Goal: Task Accomplishment & Management: Complete application form

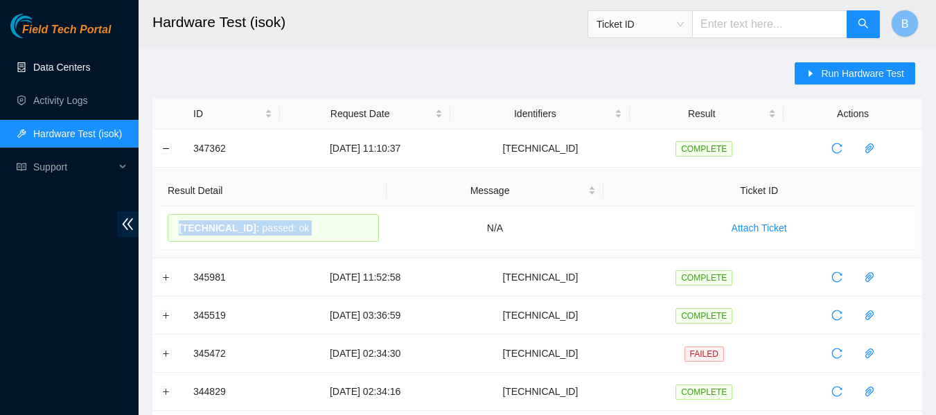
click at [72, 65] on link "Data Centers" at bounding box center [61, 67] width 57 height 11
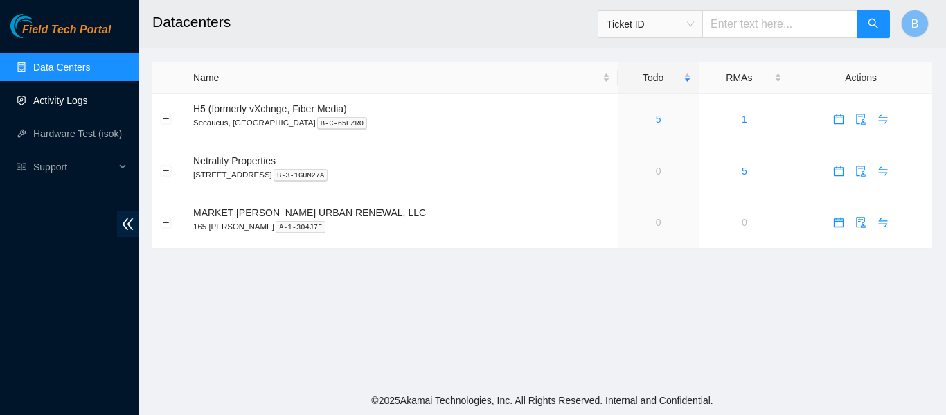
click at [85, 101] on link "Activity Logs" at bounding box center [60, 100] width 55 height 11
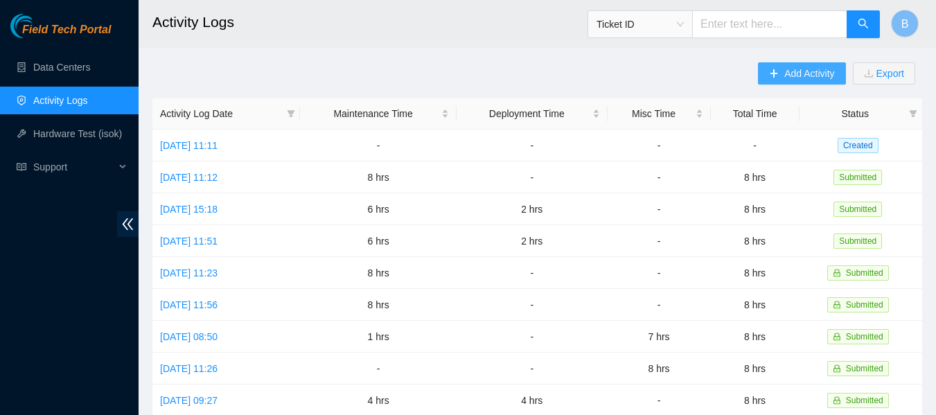
click at [792, 73] on span "Add Activity" at bounding box center [809, 73] width 50 height 15
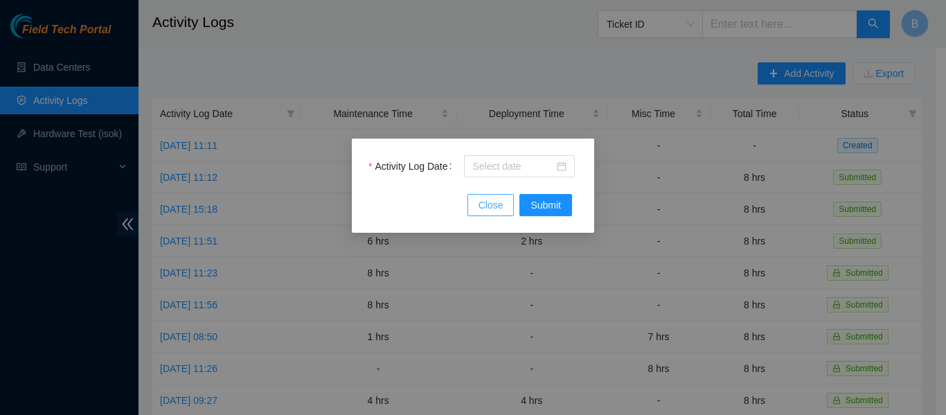
click at [488, 204] on span "Close" at bounding box center [491, 204] width 25 height 15
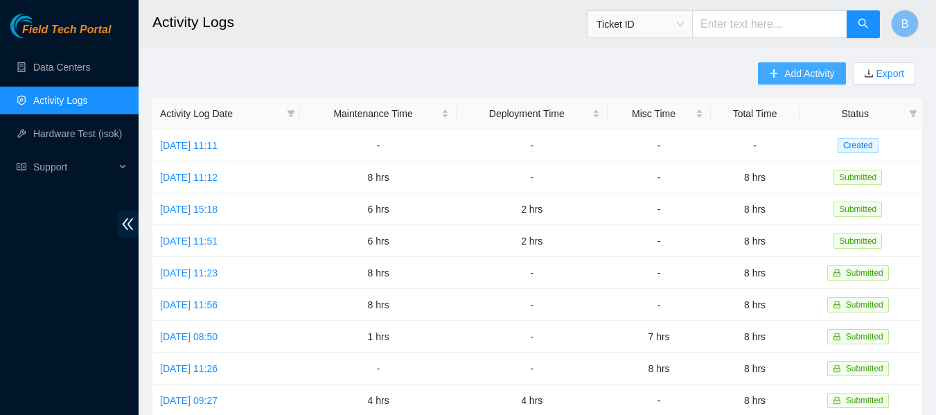
click at [802, 74] on span "Add Activity" at bounding box center [809, 73] width 50 height 15
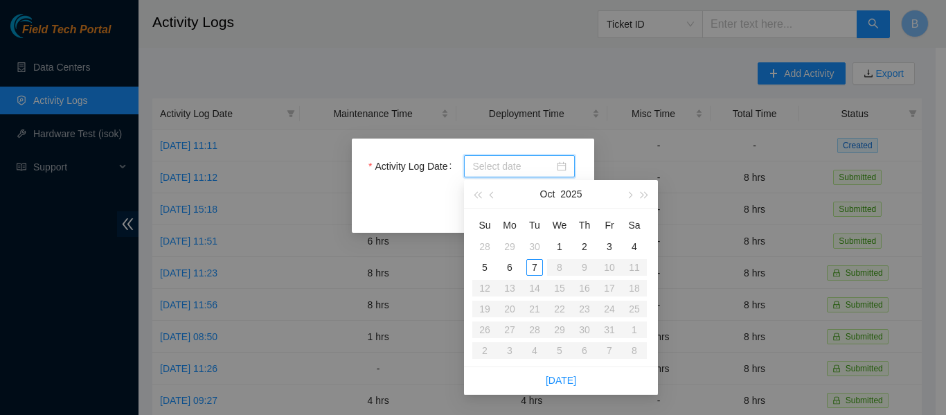
click at [515, 167] on input "Activity Log Date" at bounding box center [513, 166] width 82 height 15
type input "[DATE]"
click at [509, 268] on div "6" at bounding box center [510, 267] width 17 height 17
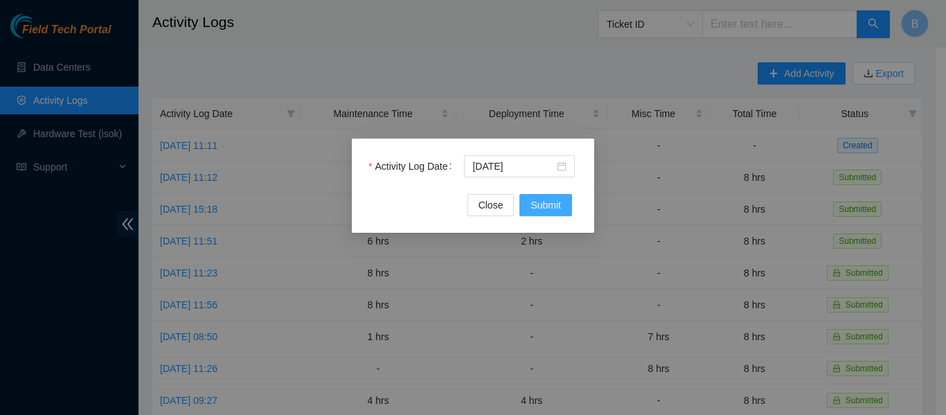
click at [549, 211] on span "Submit" at bounding box center [546, 204] width 30 height 15
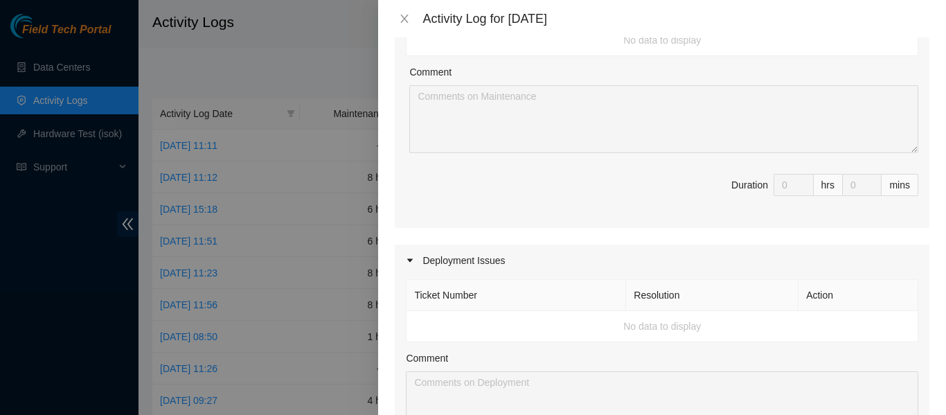
scroll to position [44, 0]
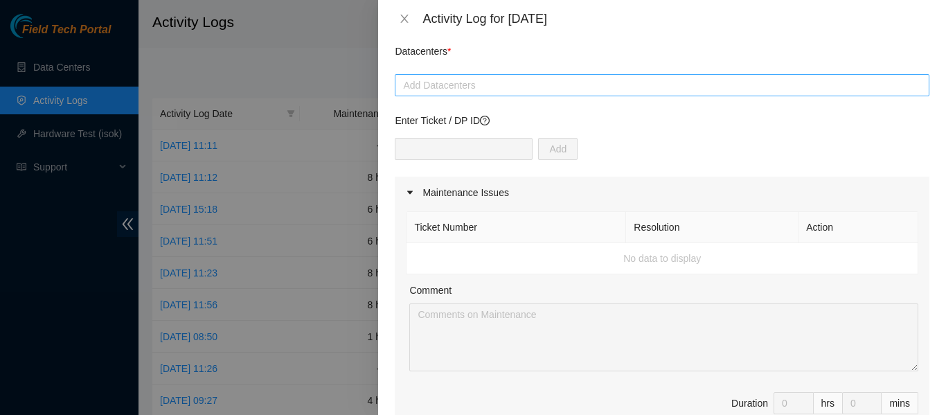
click at [484, 96] on div "Add Datacenters" at bounding box center [662, 85] width 535 height 22
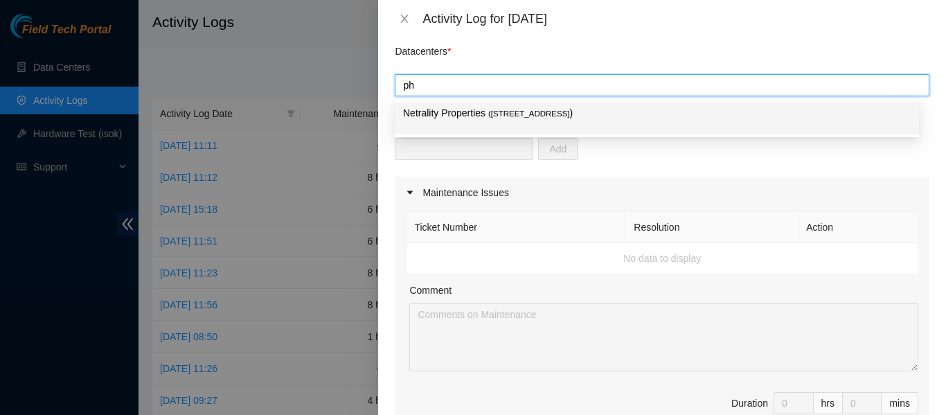
type input "p"
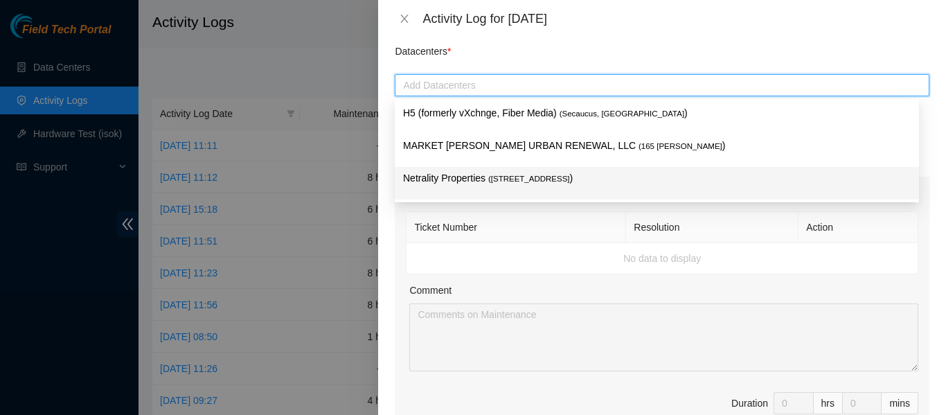
click at [511, 181] on span "( [STREET_ADDRESS]" at bounding box center [529, 179] width 82 height 8
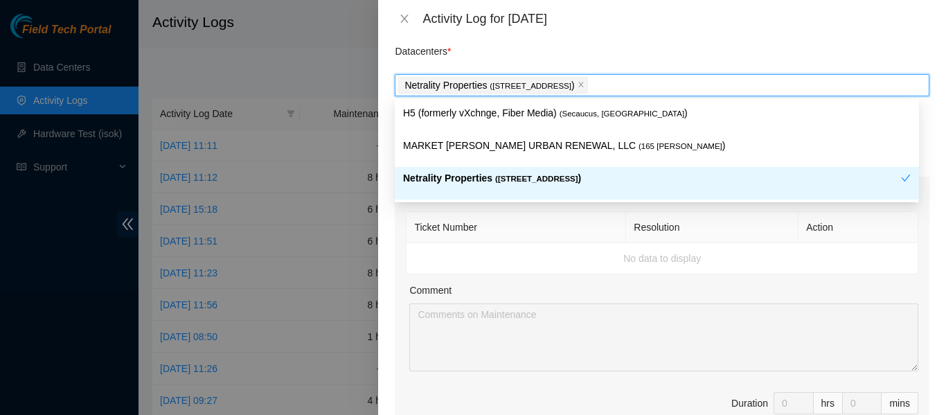
click at [565, 225] on th "Ticket Number" at bounding box center [517, 227] width 220 height 31
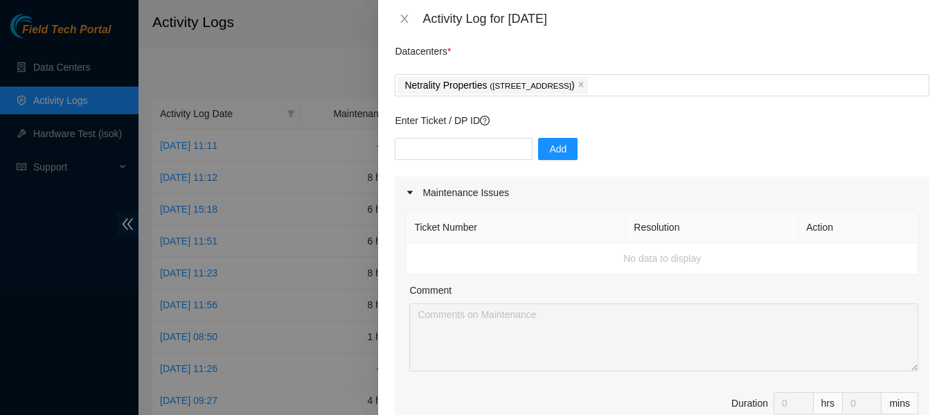
scroll to position [723, 0]
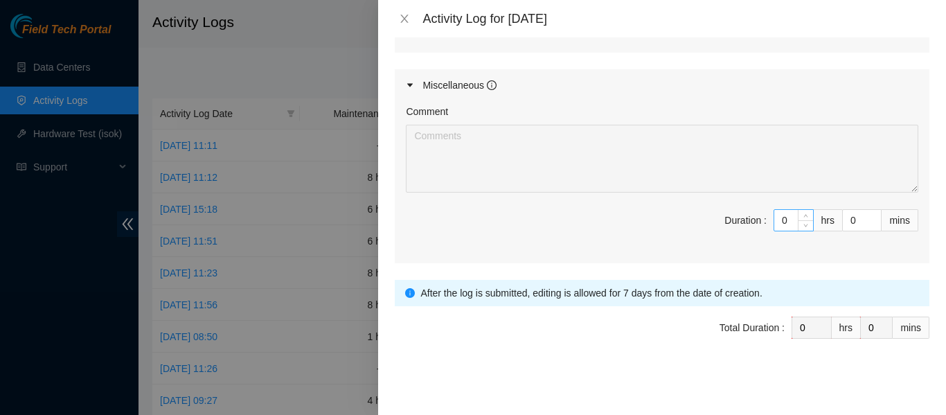
click at [779, 227] on input "0" at bounding box center [794, 220] width 39 height 21
type input "2"
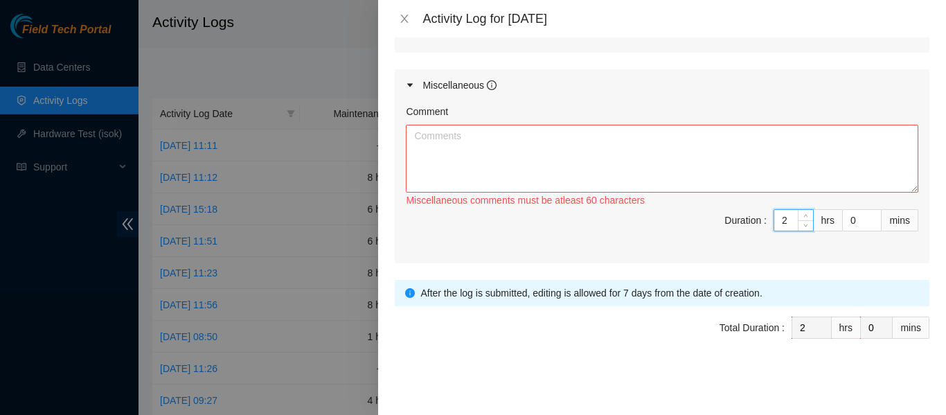
type input "2"
click at [733, 164] on textarea "Comment" at bounding box center [662, 159] width 513 height 68
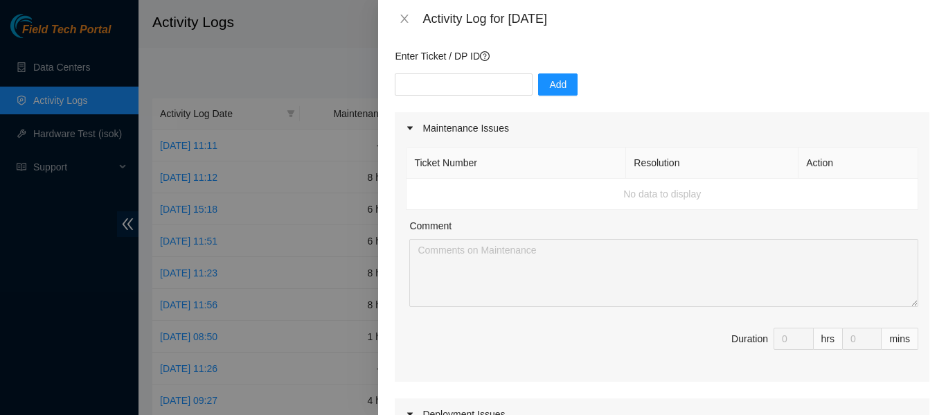
scroll to position [103, 0]
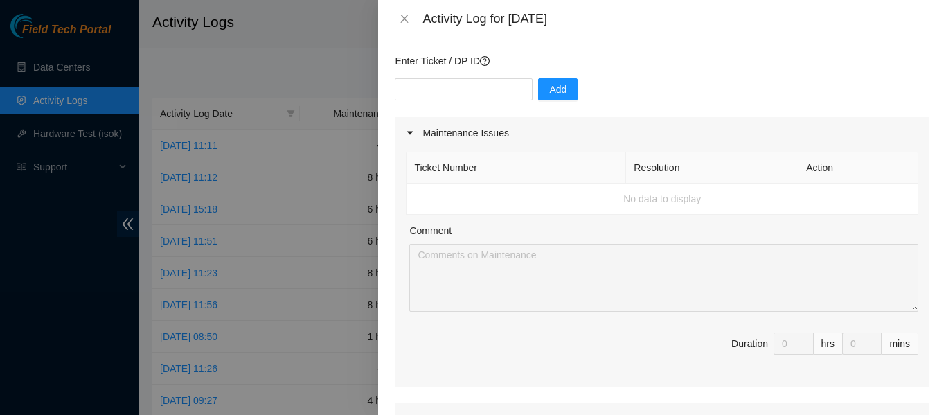
type textarea "I worked with [PERSON_NAME] Arena to help measure, and determine rack units for…"
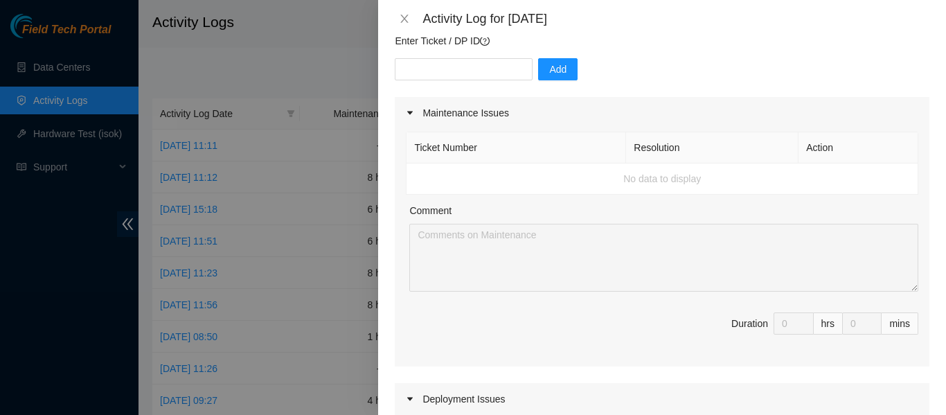
scroll to position [109, 0]
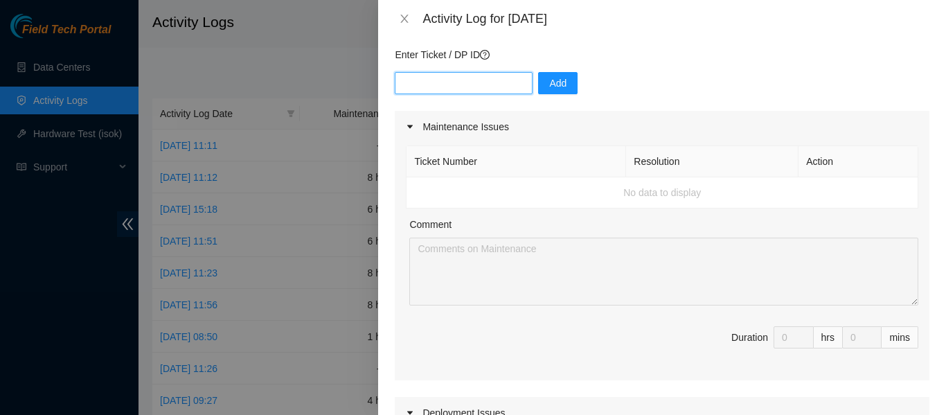
paste input "B-W-15G407S"
click at [468, 89] on input "B-W-15G407S" at bounding box center [464, 83] width 138 height 22
type input "B-W-15G407S"
click at [558, 88] on button "Add" at bounding box center [557, 83] width 39 height 22
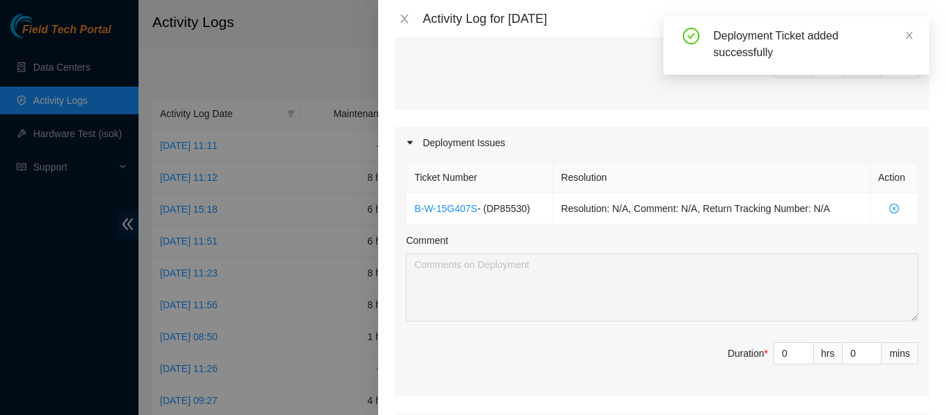
scroll to position [384, 0]
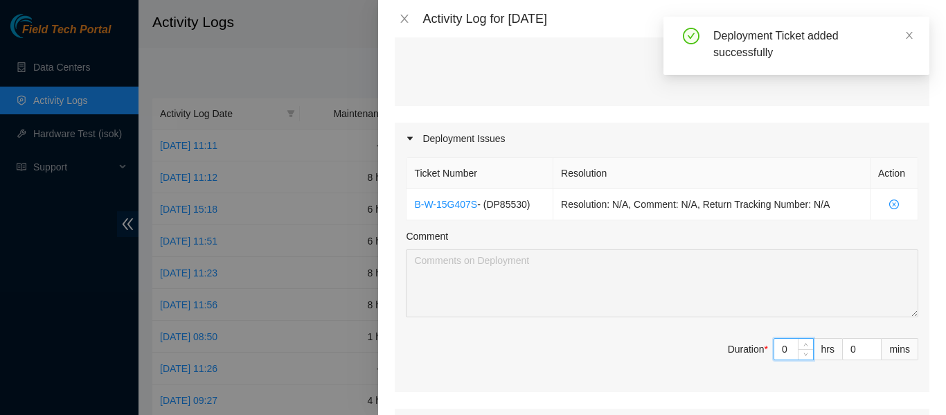
click at [775, 342] on input "0" at bounding box center [794, 349] width 39 height 21
type input "8"
type input "10"
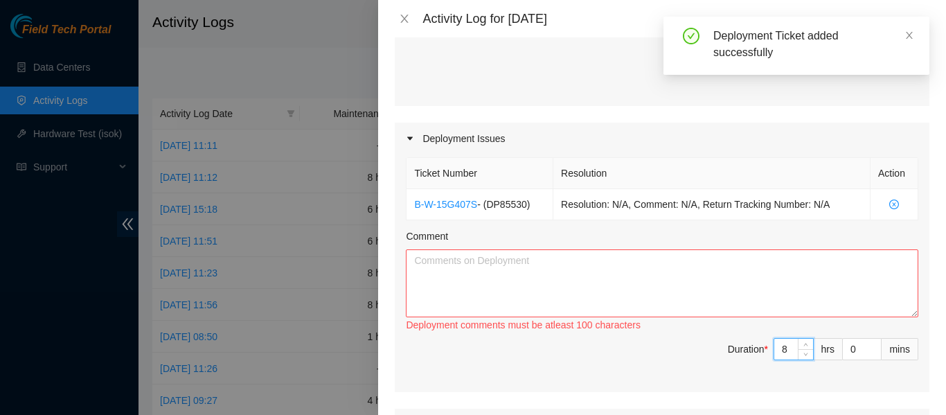
type input "2"
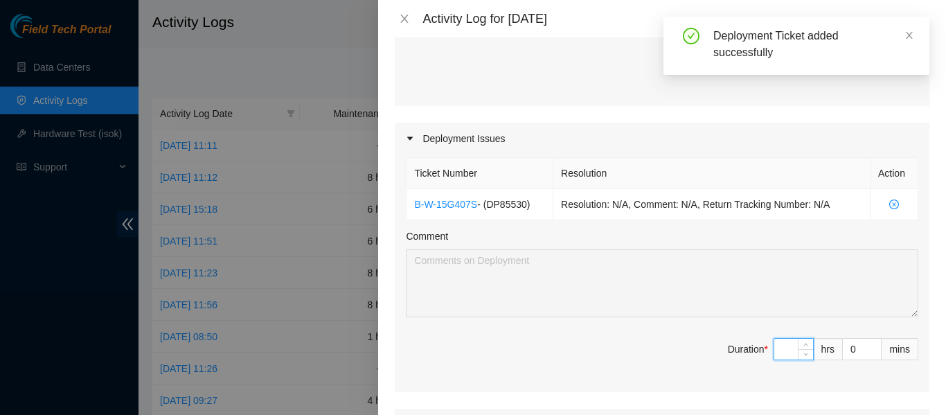
type input "6"
type input "8"
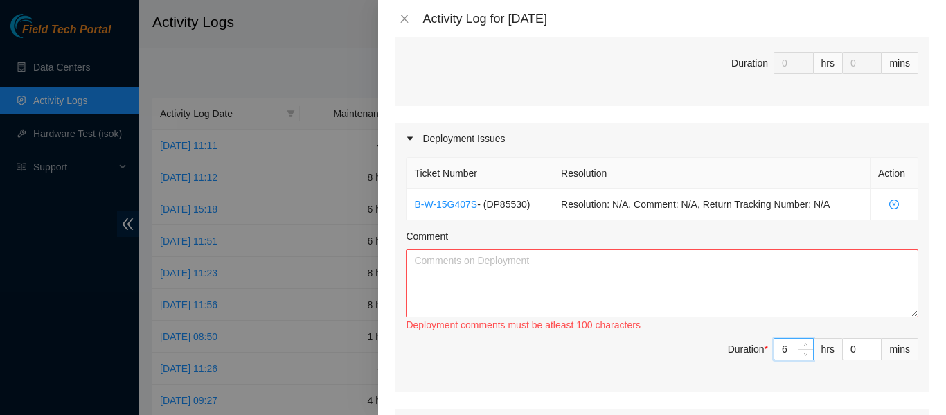
type input "6"
click at [577, 276] on textarea "Comment" at bounding box center [662, 283] width 513 height 68
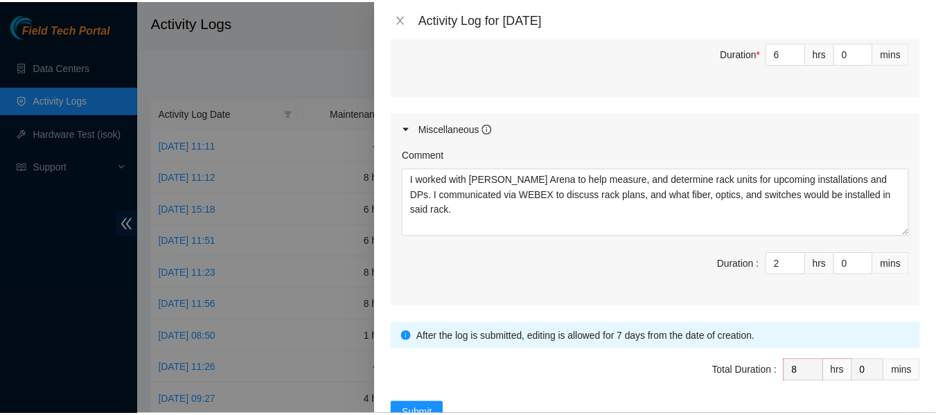
scroll to position [723, 0]
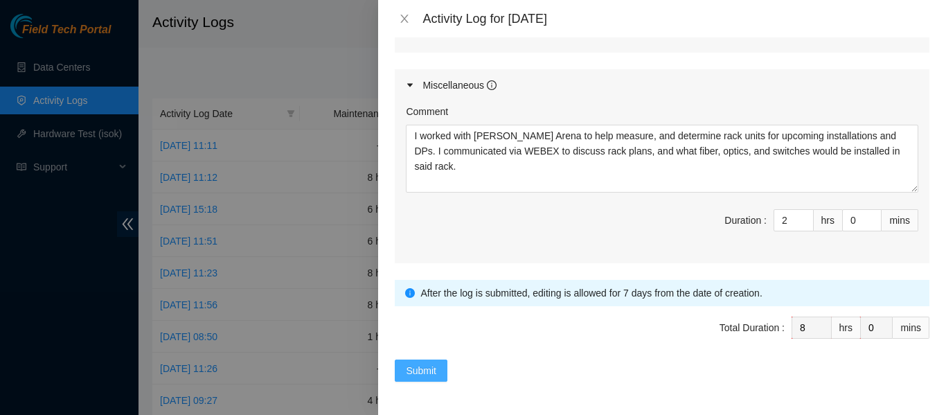
type textarea "I worked with [PERSON_NAME] to troubleshoot, and transfer our 1/1/9 optic to ou…"
click at [419, 369] on span "Submit" at bounding box center [421, 370] width 30 height 15
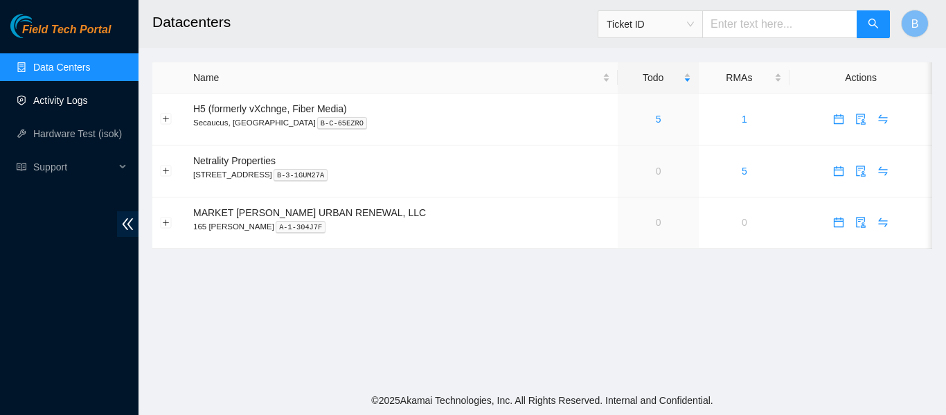
click at [70, 96] on link "Activity Logs" at bounding box center [60, 100] width 55 height 11
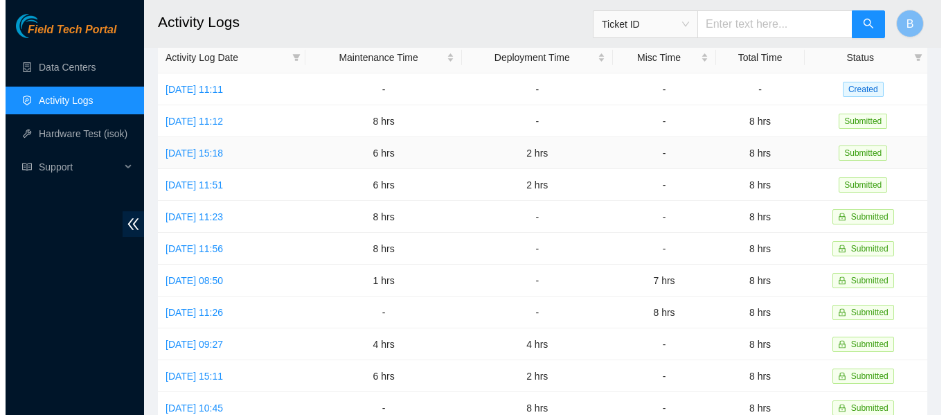
scroll to position [57, 0]
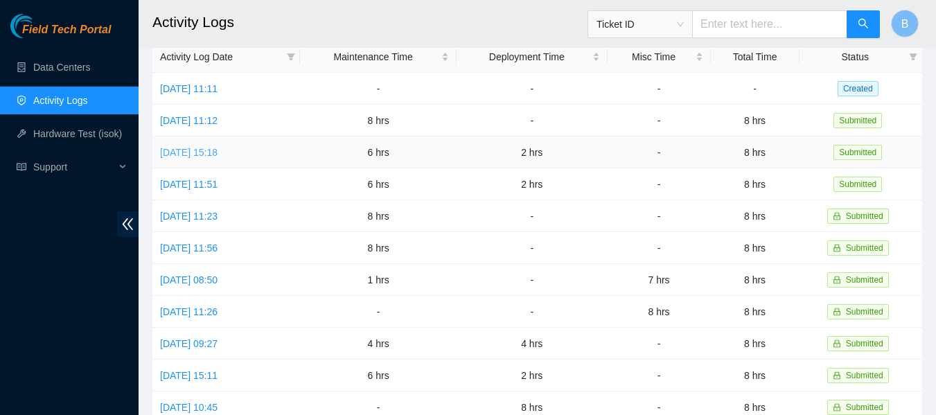
click at [218, 153] on link "[DATE] 15:18" at bounding box center [188, 152] width 57 height 11
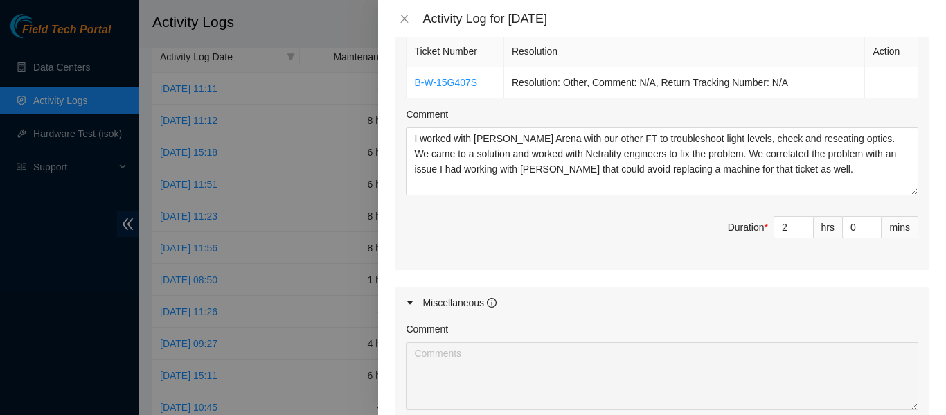
scroll to position [614, 0]
click at [404, 17] on icon "close" at bounding box center [405, 19] width 8 height 8
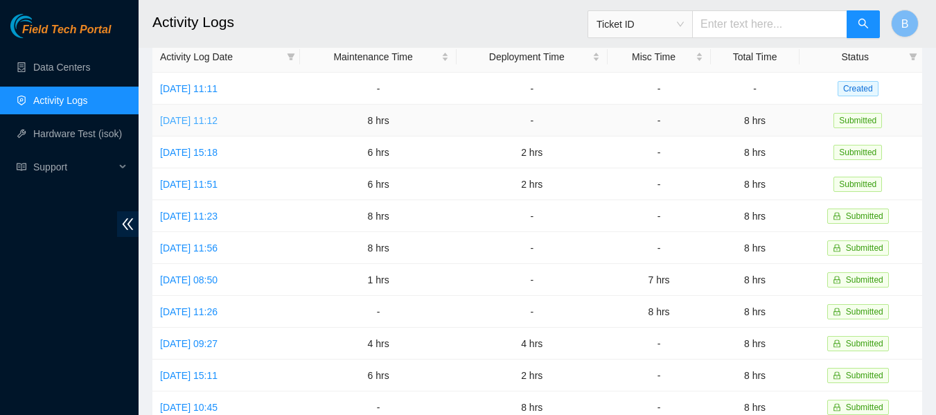
click at [204, 121] on link "[DATE] 11:12" at bounding box center [188, 120] width 57 height 11
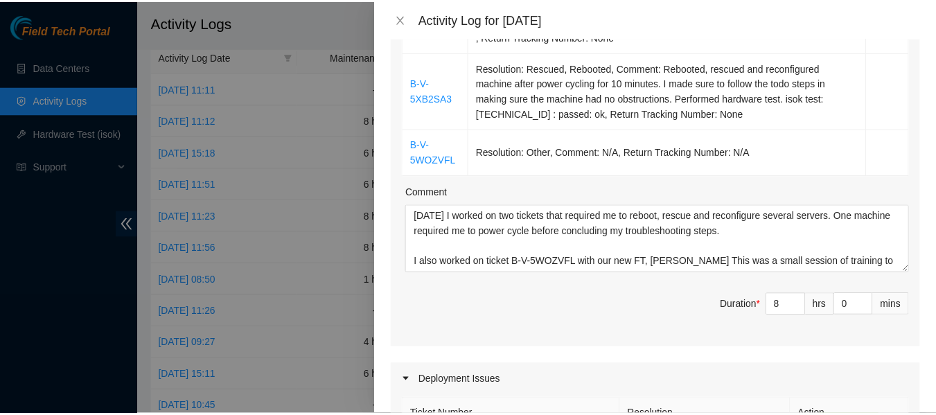
scroll to position [142, 0]
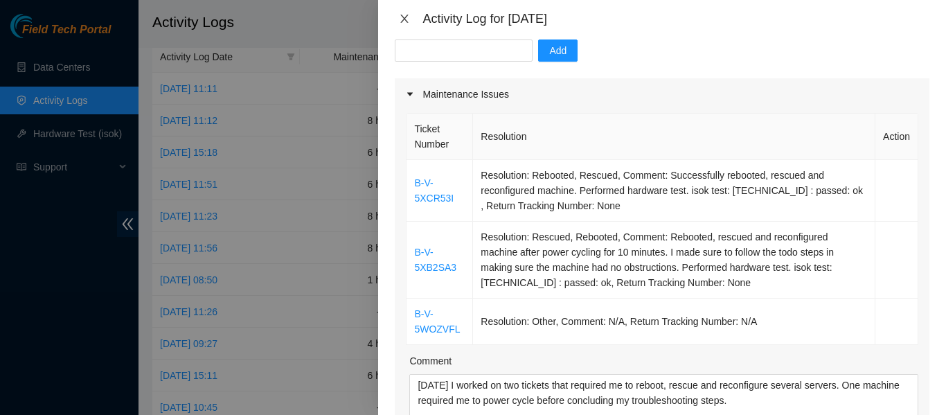
click at [403, 17] on icon "close" at bounding box center [405, 19] width 8 height 8
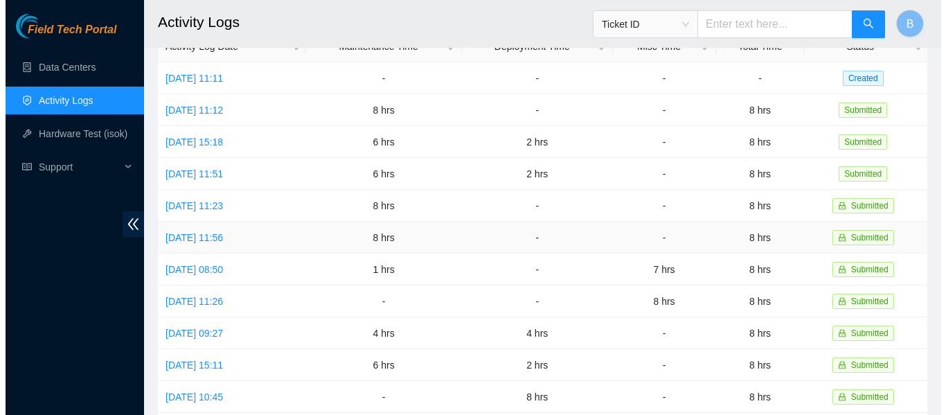
scroll to position [68, 0]
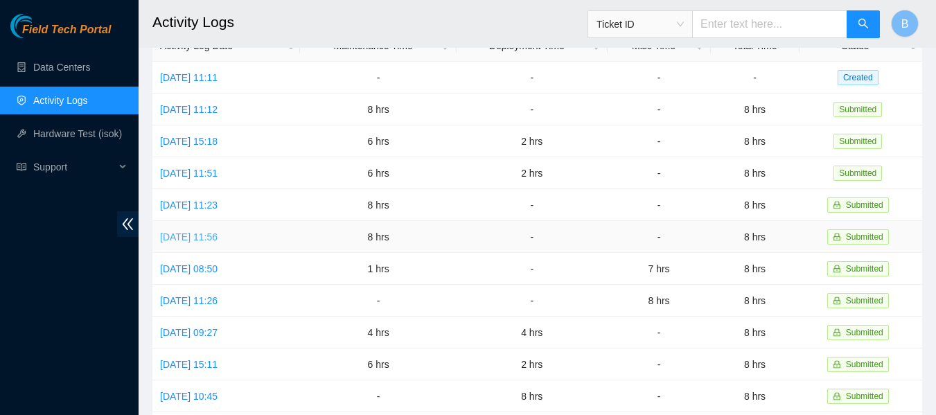
click at [218, 231] on link "[DATE] 11:56" at bounding box center [188, 236] width 57 height 11
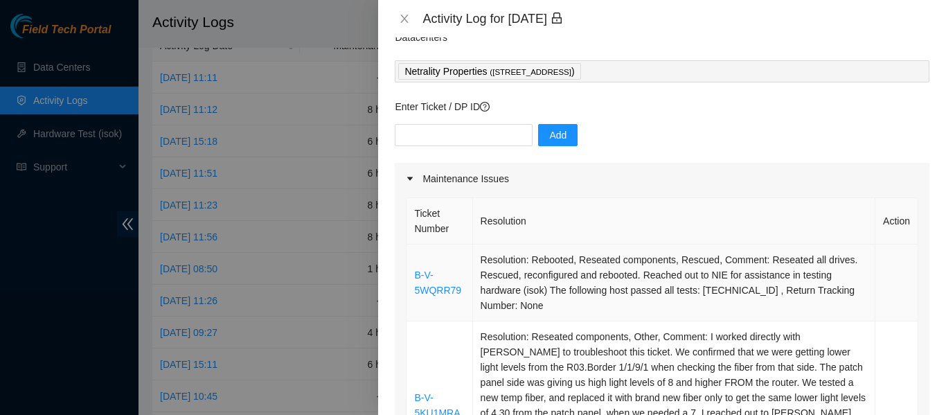
scroll to position [0, 0]
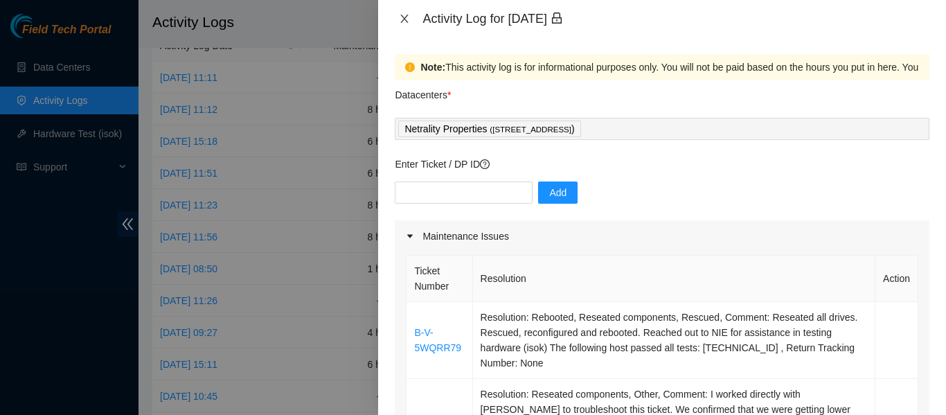
click at [406, 19] on icon "close" at bounding box center [404, 18] width 11 height 11
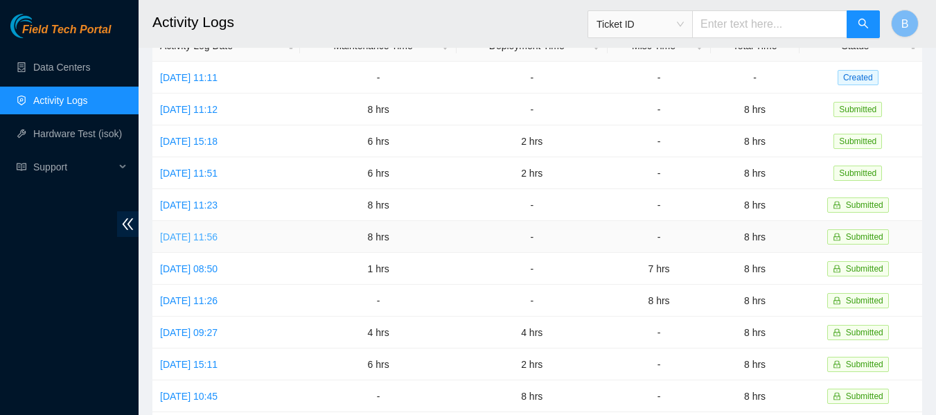
click at [213, 235] on link "[DATE] 11:56" at bounding box center [188, 236] width 57 height 11
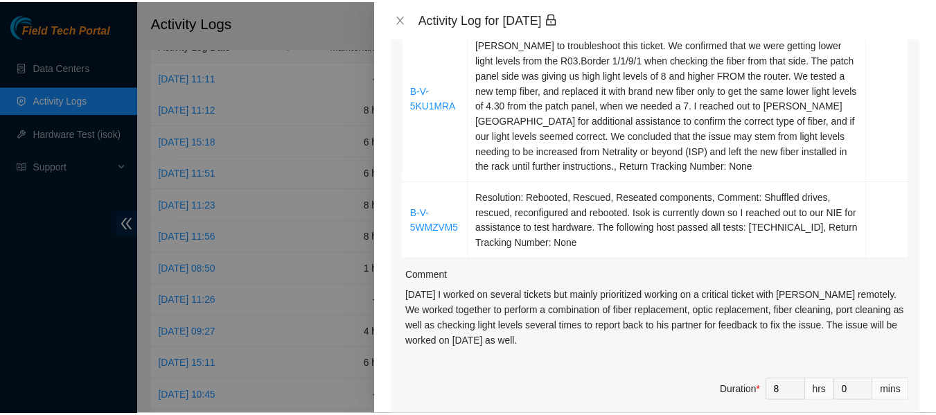
scroll to position [499, 0]
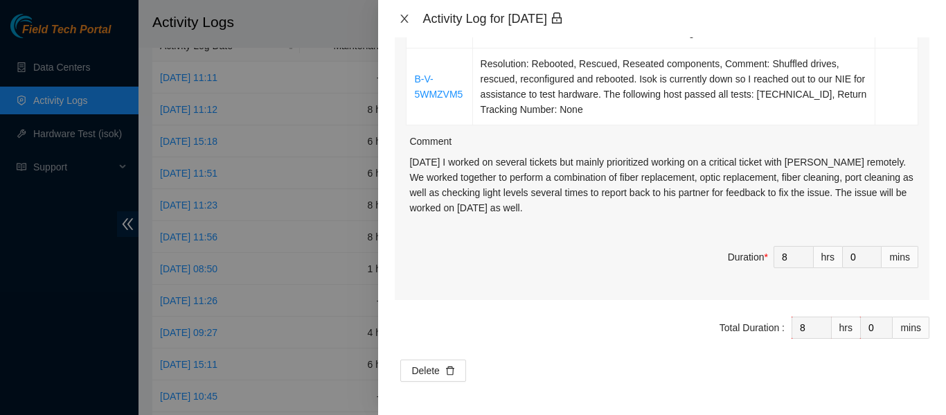
click at [407, 15] on icon "close" at bounding box center [404, 18] width 11 height 11
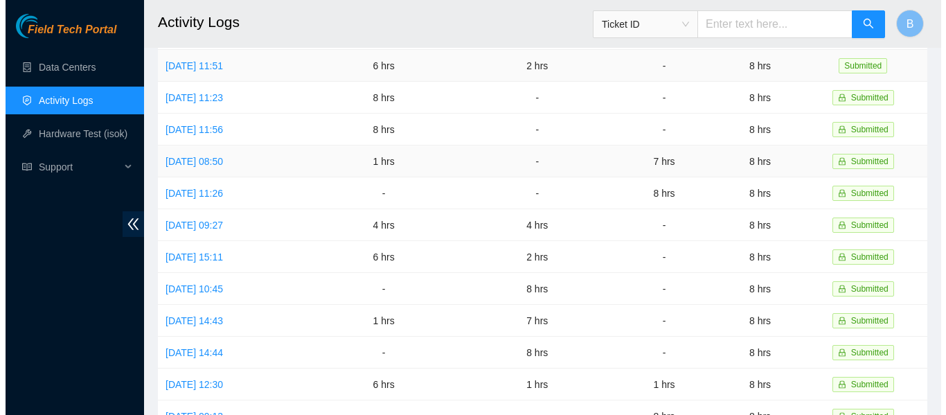
scroll to position [176, 0]
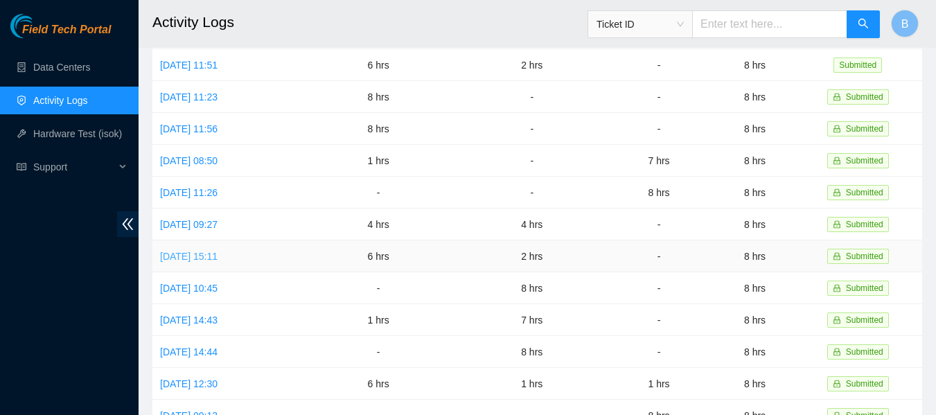
click at [218, 251] on link "[DATE] 15:11" at bounding box center [188, 256] width 57 height 11
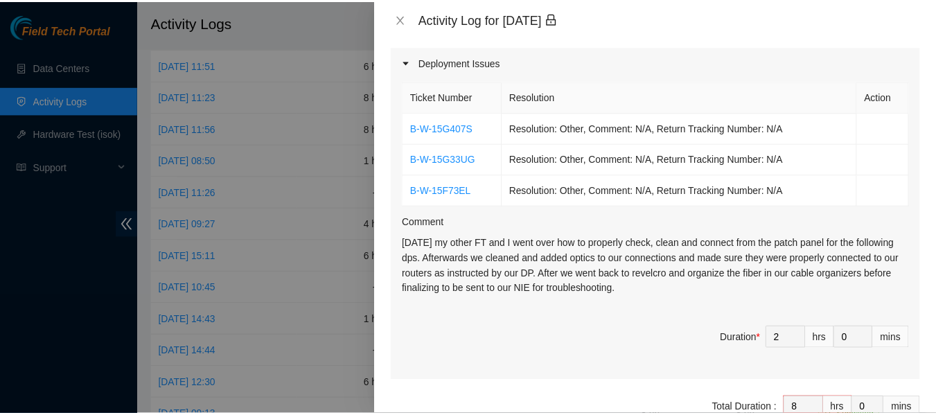
scroll to position [509, 0]
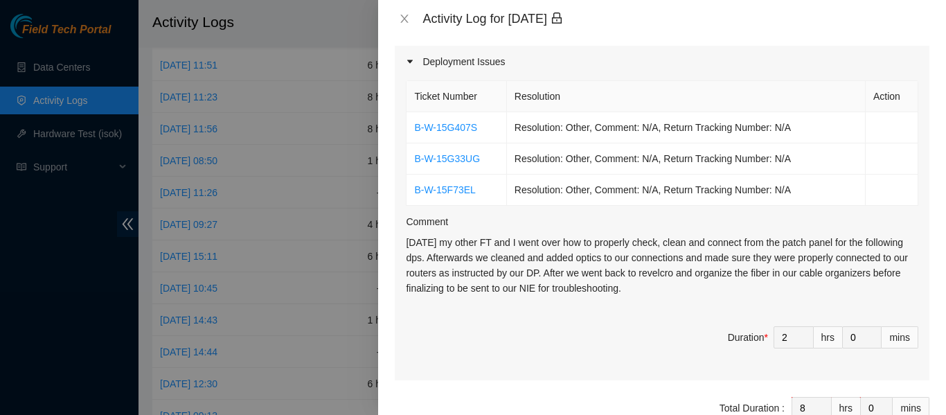
click at [405, 10] on div "Activity Log for 23-09-2025" at bounding box center [662, 18] width 568 height 37
click at [405, 15] on icon "close" at bounding box center [404, 18] width 11 height 11
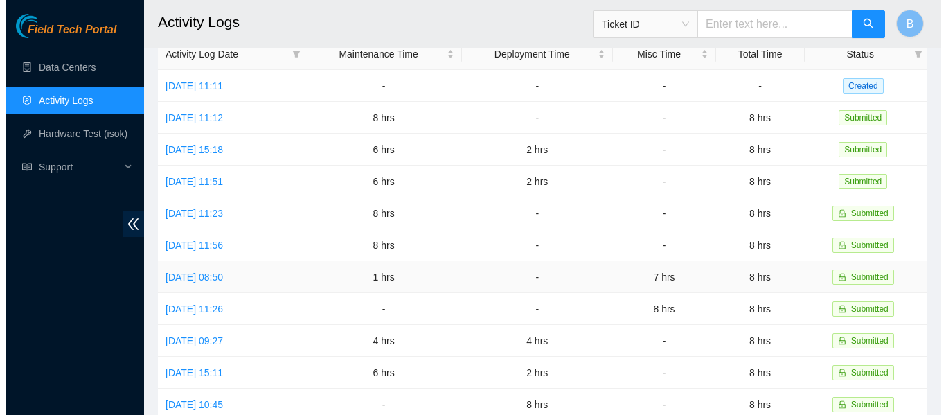
scroll to position [59, 0]
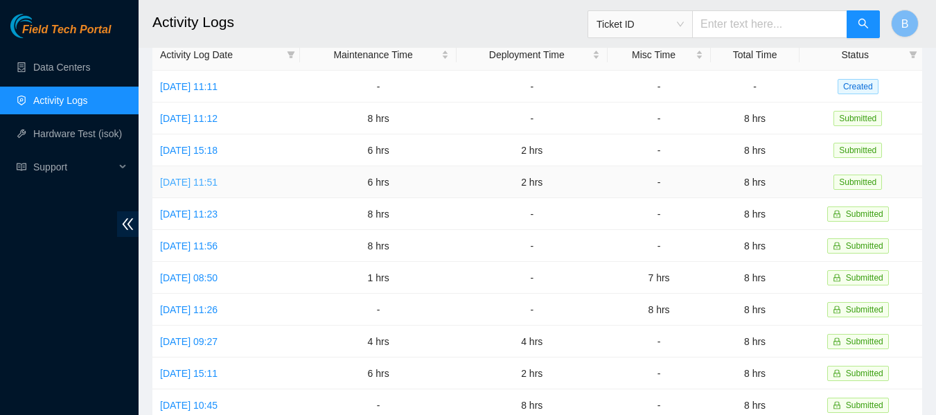
click at [218, 184] on link "[DATE] 11:51" at bounding box center [188, 182] width 57 height 11
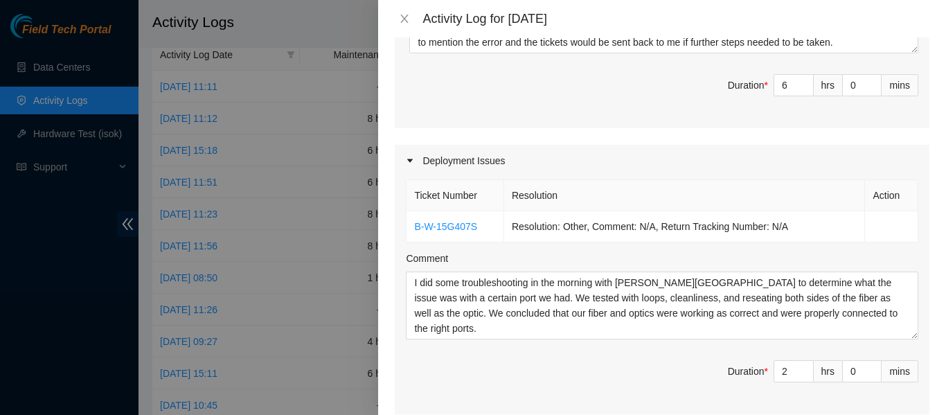
scroll to position [531, 0]
click at [402, 18] on icon "close" at bounding box center [404, 18] width 11 height 11
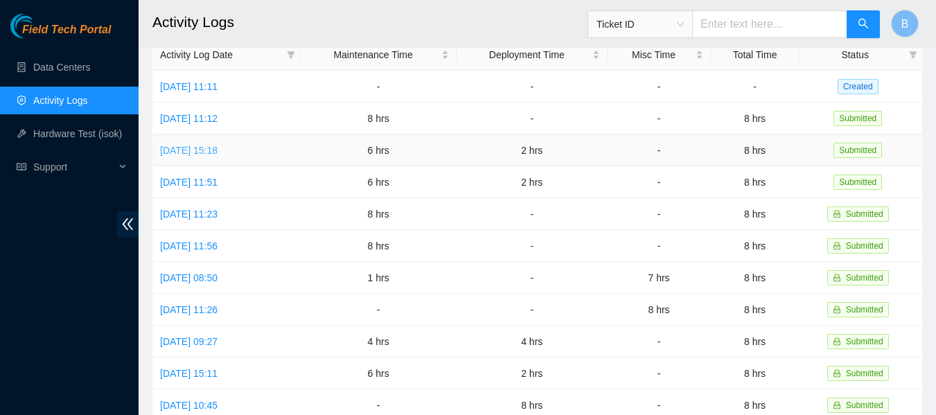
click at [205, 147] on link "[DATE] 15:18" at bounding box center [188, 150] width 57 height 11
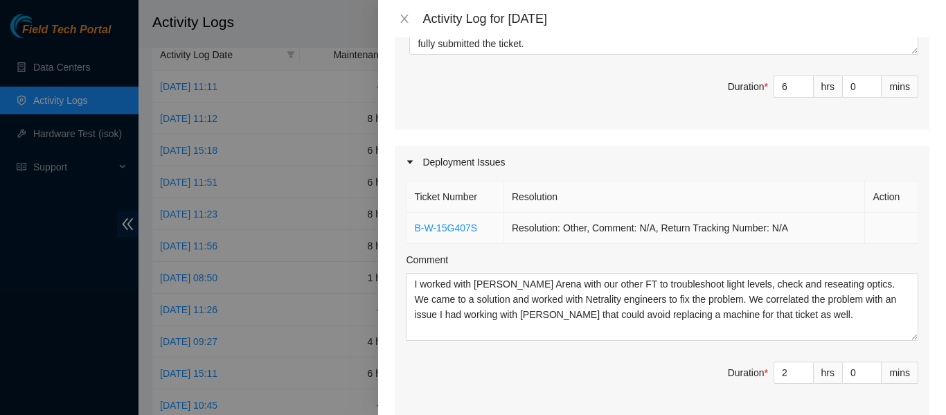
scroll to position [468, 0]
click at [362, 87] on div at bounding box center [473, 207] width 946 height 415
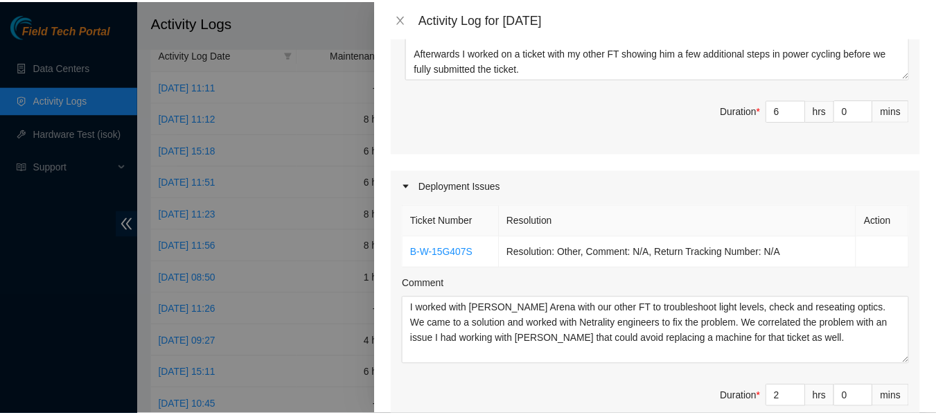
scroll to position [445, 0]
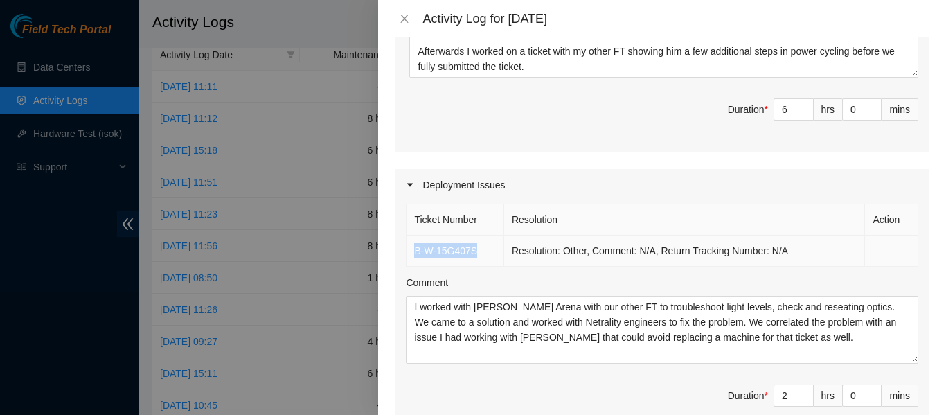
drag, startPoint x: 483, startPoint y: 251, endPoint x: 411, endPoint y: 255, distance: 71.5
click at [411, 255] on td "B-W-15G407S" at bounding box center [456, 251] width 98 height 31
drag, startPoint x: 488, startPoint y: 247, endPoint x: 411, endPoint y: 252, distance: 76.4
click at [411, 252] on td "B-W-15G407S" at bounding box center [456, 251] width 98 height 31
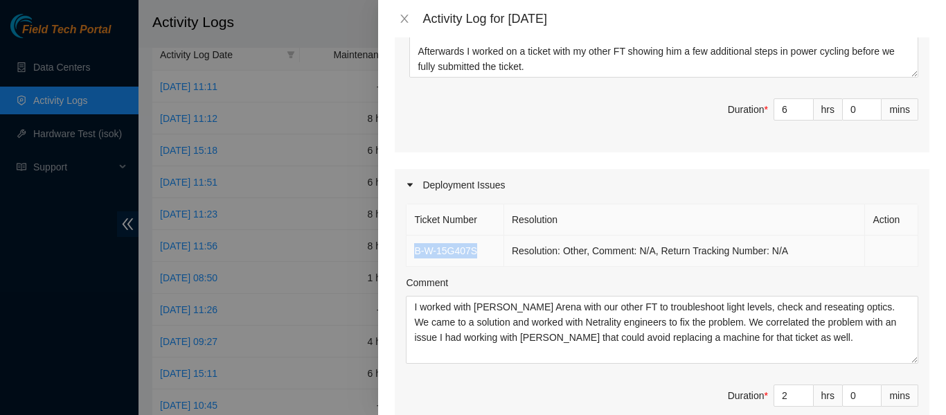
copy link "B-W-15G407S"
click at [409, 16] on icon "close" at bounding box center [404, 18] width 11 height 11
